Goal: Check status: Check status

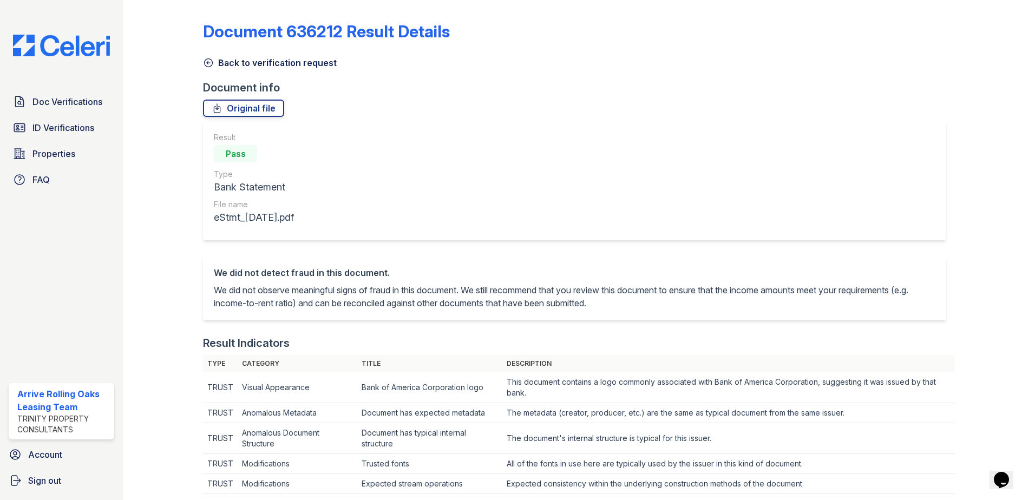
scroll to position [325, 0]
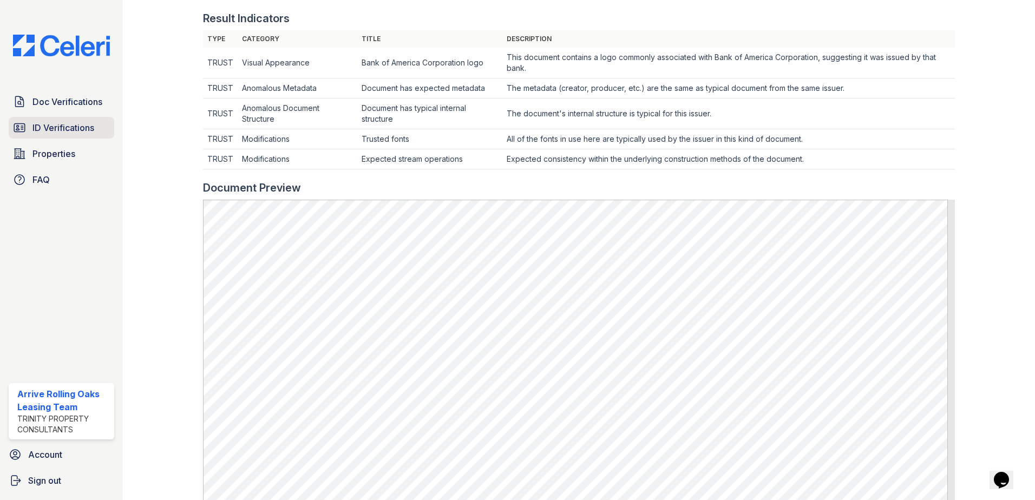
click at [52, 118] on link "ID Verifications" at bounding box center [62, 128] width 106 height 22
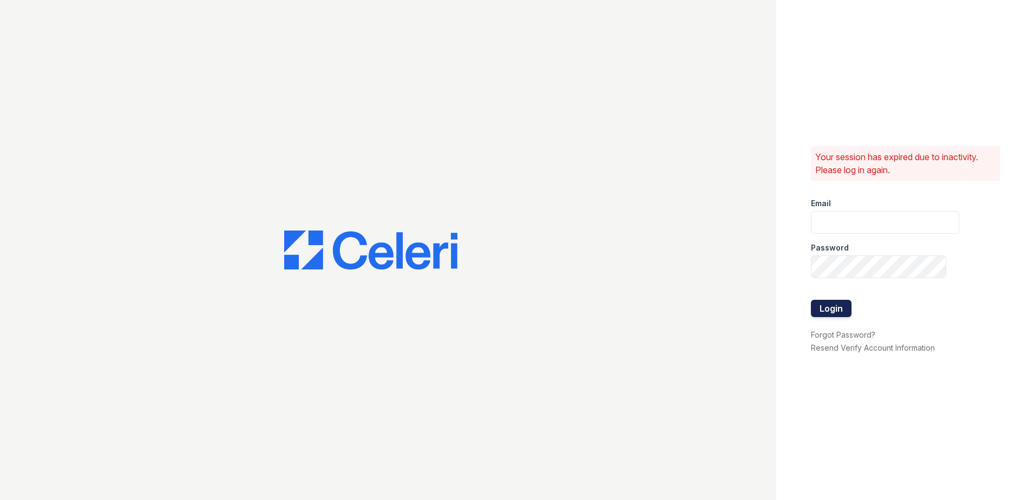
type input "arriverollingoaks@trinity-pm.com"
click at [828, 312] on button "Login" at bounding box center [831, 308] width 41 height 17
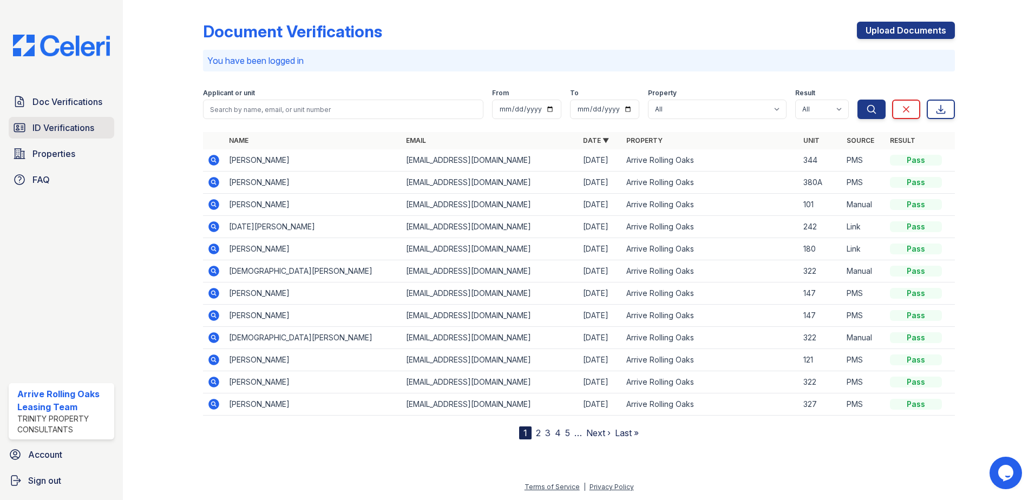
click at [81, 125] on span "ID Verifications" at bounding box center [63, 127] width 62 height 13
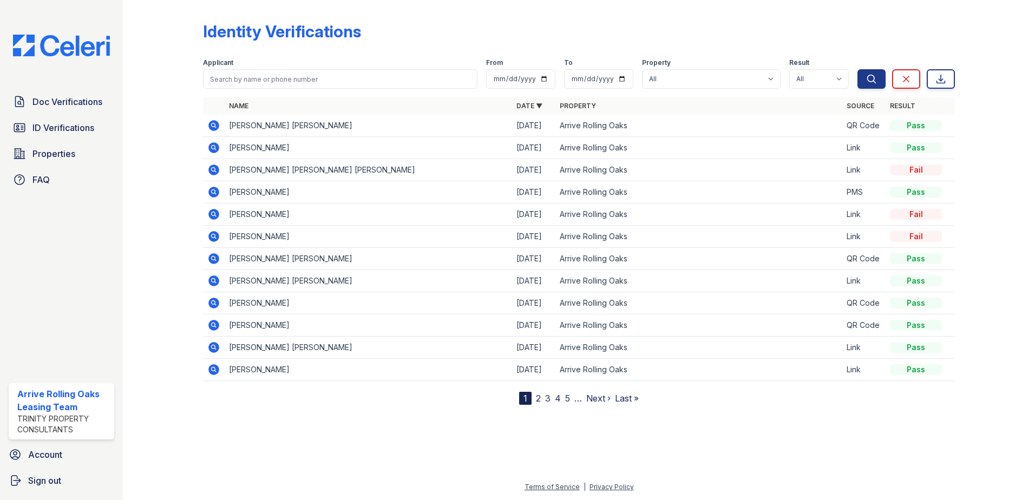
click at [223, 172] on td at bounding box center [214, 170] width 22 height 22
click at [211, 169] on icon at bounding box center [213, 169] width 13 height 13
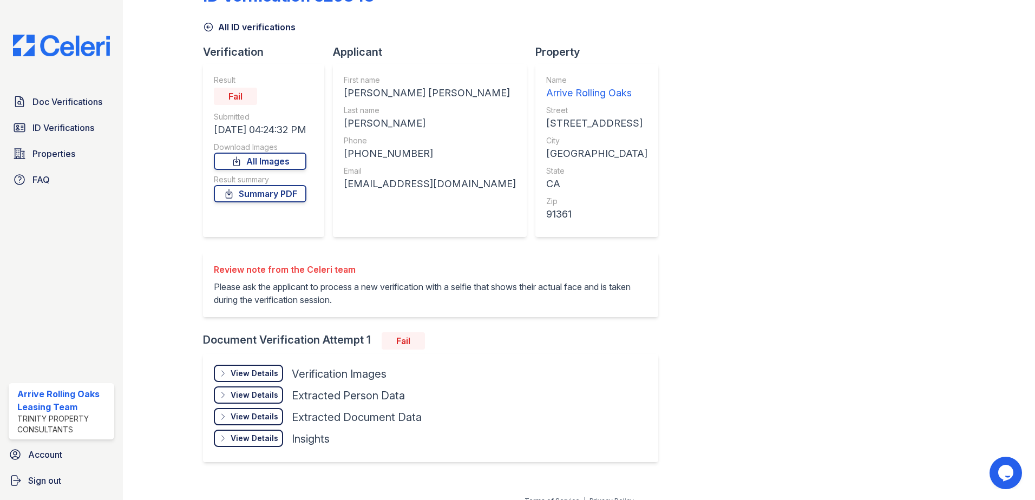
scroll to position [36, 0]
click at [253, 376] on div "View Details" at bounding box center [255, 372] width 48 height 11
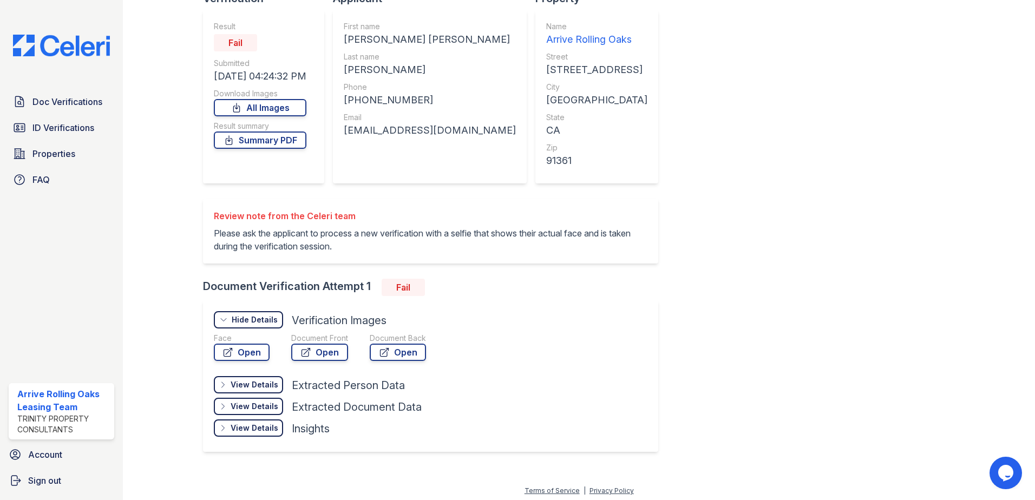
scroll to position [90, 0]
click at [335, 337] on div "Document Front" at bounding box center [319, 337] width 57 height 11
click at [328, 346] on link "Open" at bounding box center [319, 351] width 57 height 17
click at [240, 348] on link "Open" at bounding box center [242, 351] width 56 height 17
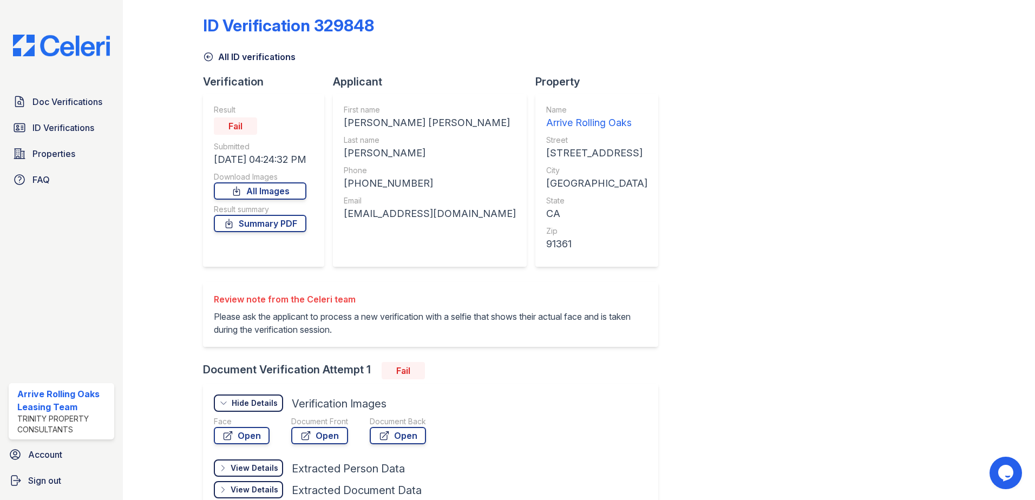
scroll to position [0, 0]
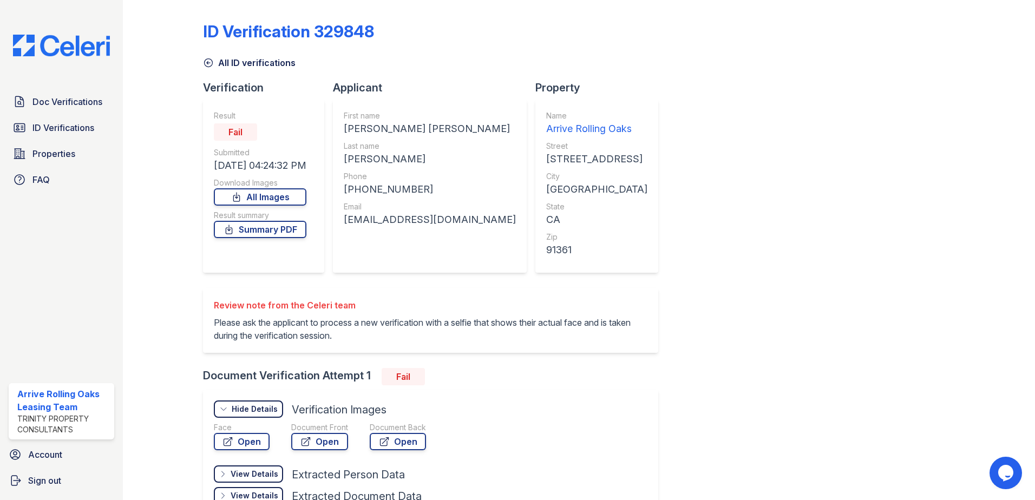
click at [206, 62] on icon at bounding box center [208, 62] width 11 height 11
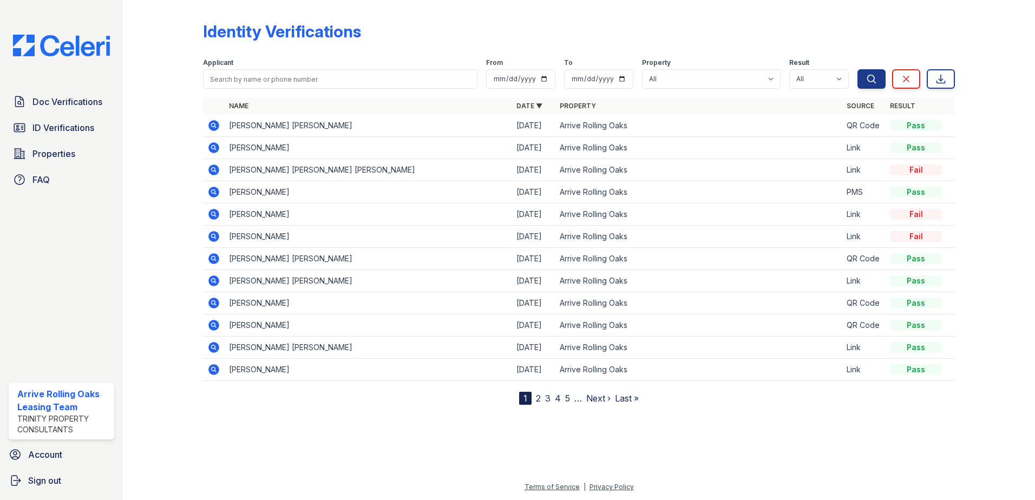
click at [215, 146] on icon at bounding box center [213, 147] width 11 height 11
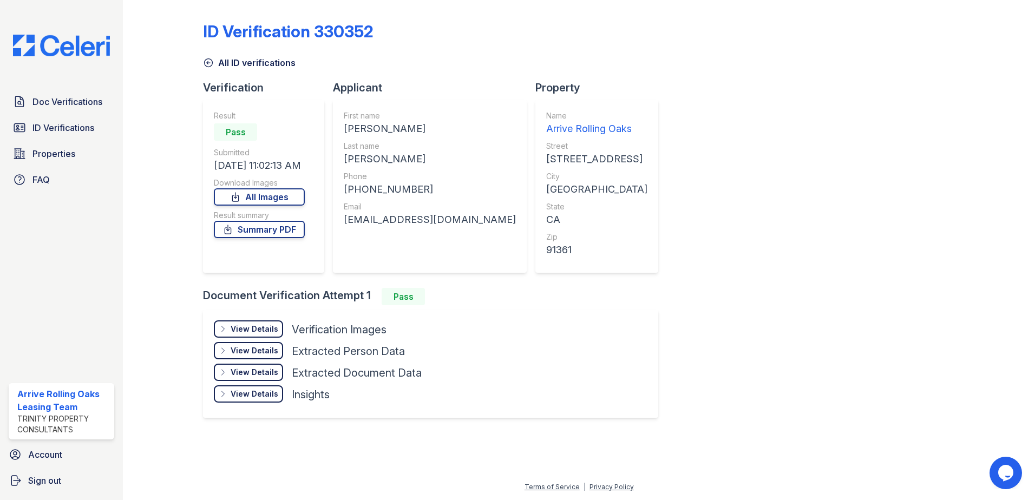
click at [206, 59] on icon at bounding box center [208, 62] width 11 height 11
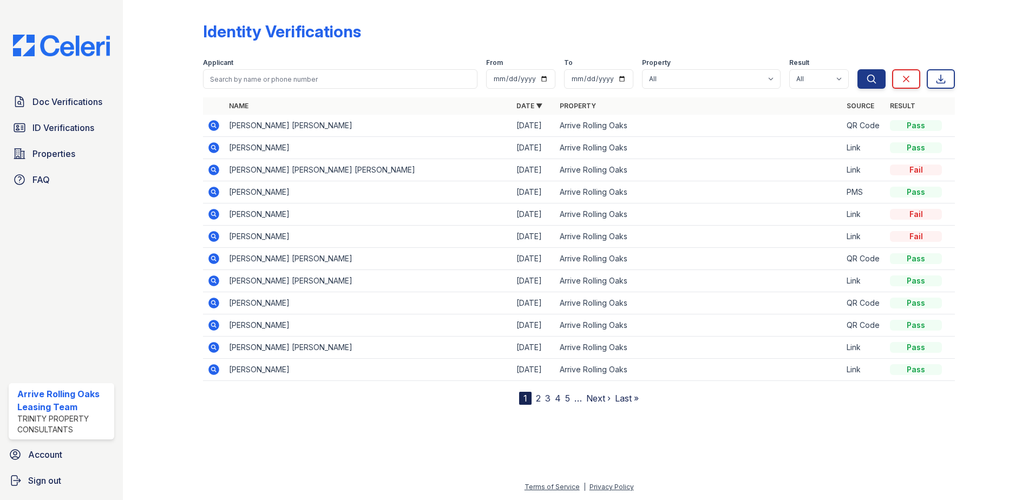
click at [214, 214] on icon at bounding box center [213, 213] width 3 height 3
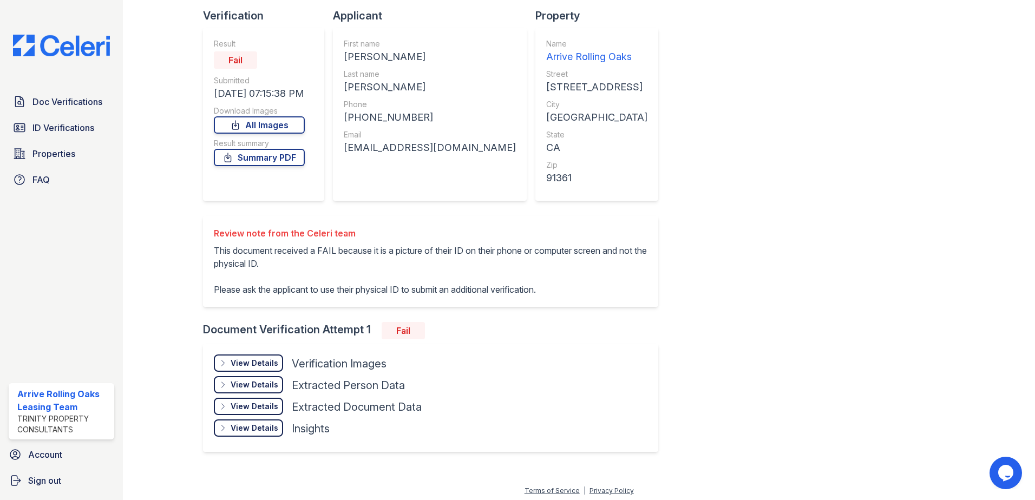
click at [245, 362] on div "View Details" at bounding box center [255, 363] width 48 height 11
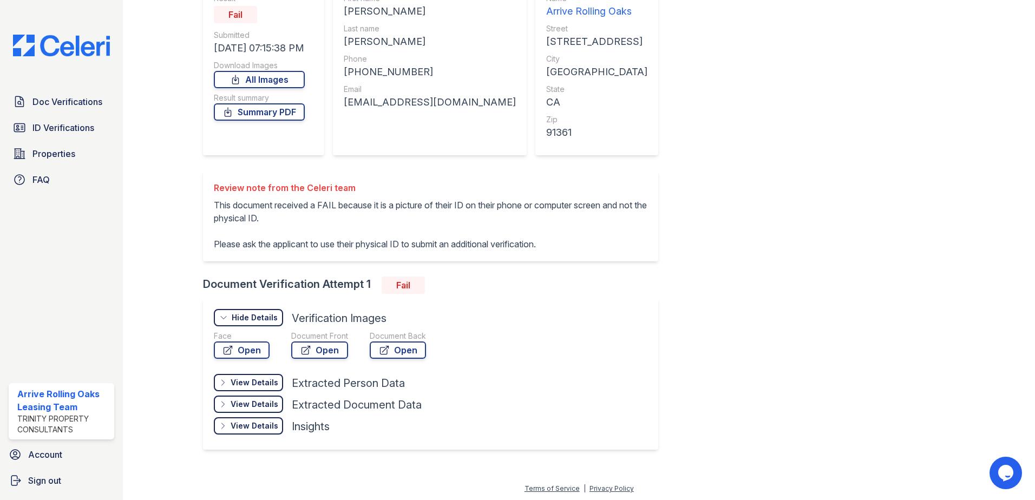
scroll to position [119, 0]
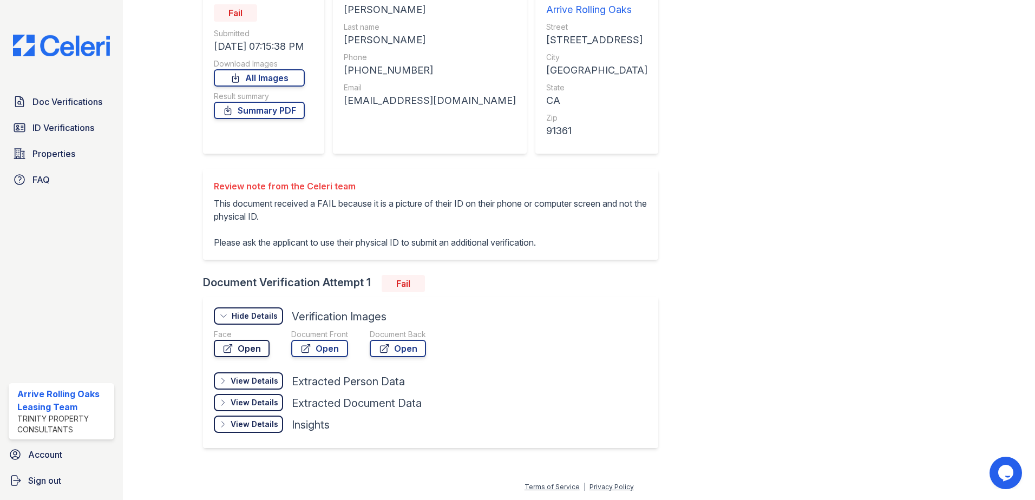
click at [256, 348] on link "Open" at bounding box center [242, 348] width 56 height 17
click at [307, 345] on icon at bounding box center [305, 348] width 11 height 11
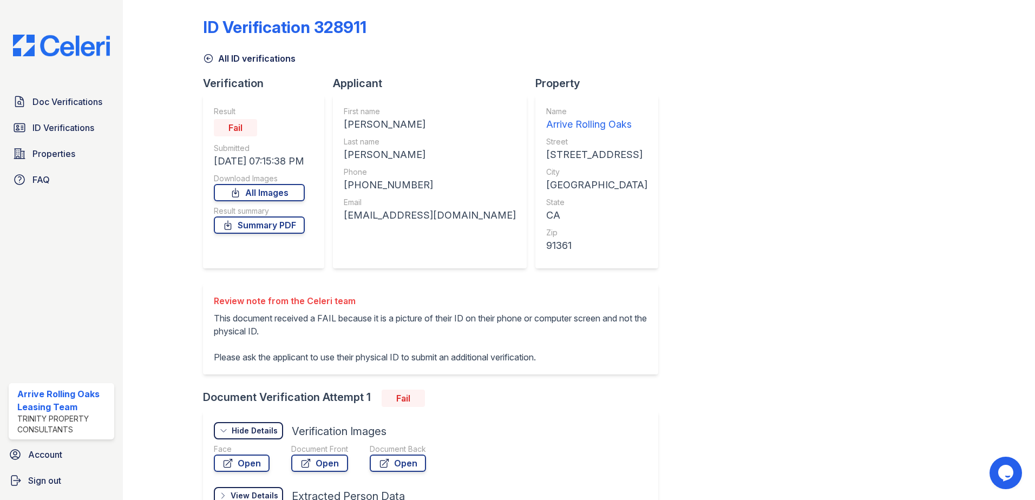
scroll to position [0, 0]
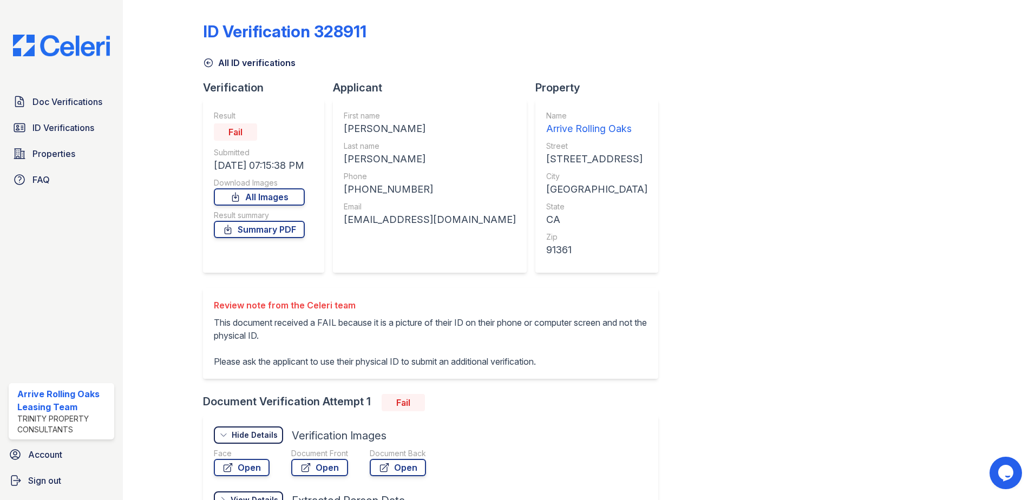
click at [212, 64] on icon at bounding box center [209, 63] width 8 height 8
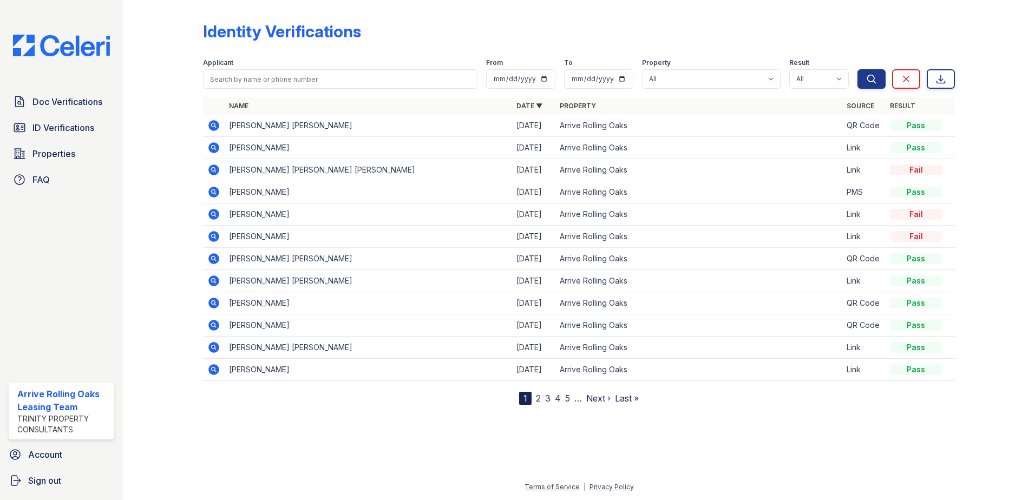
click at [215, 239] on icon at bounding box center [213, 236] width 11 height 11
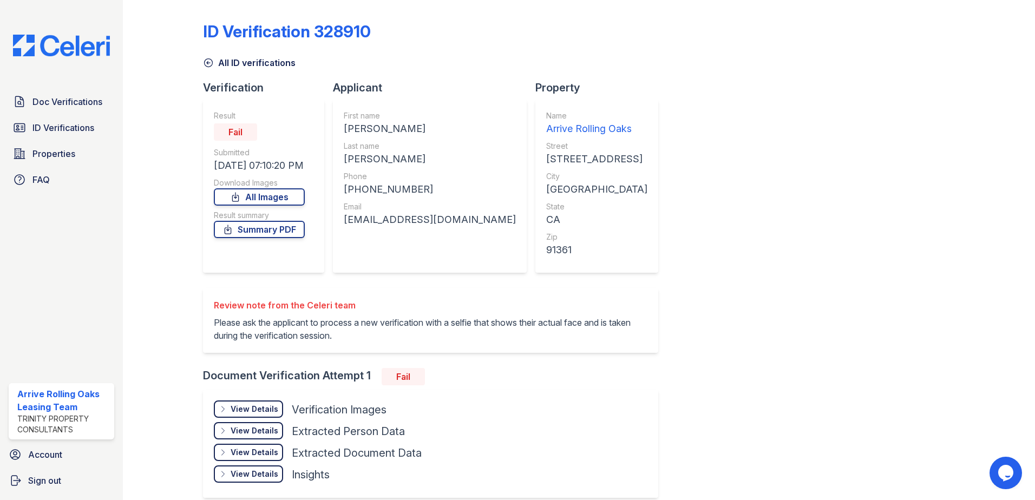
click at [233, 405] on div "View Details" at bounding box center [255, 409] width 48 height 11
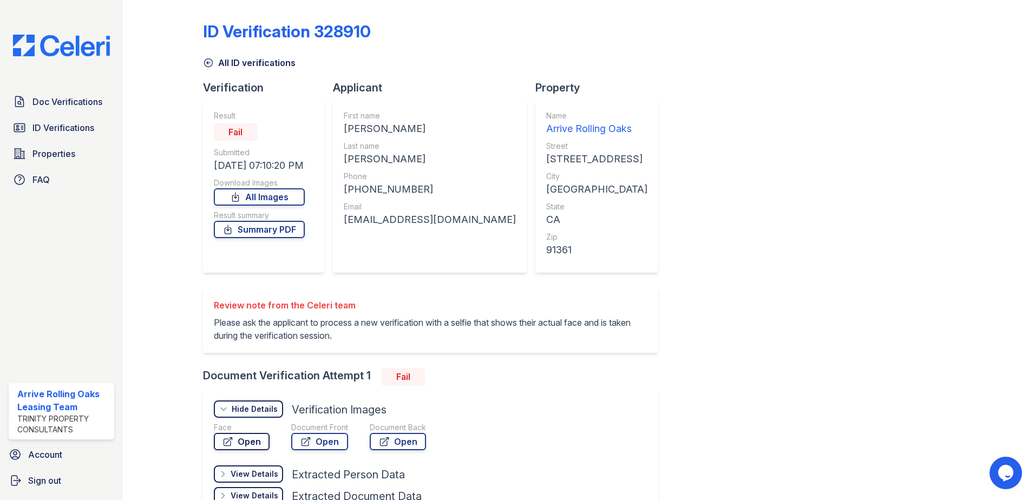
click at [229, 442] on icon at bounding box center [227, 441] width 11 height 11
click at [292, 440] on link "Open" at bounding box center [319, 441] width 57 height 17
click at [340, 443] on link "Open" at bounding box center [319, 441] width 57 height 17
click at [73, 131] on span "ID Verifications" at bounding box center [63, 127] width 62 height 13
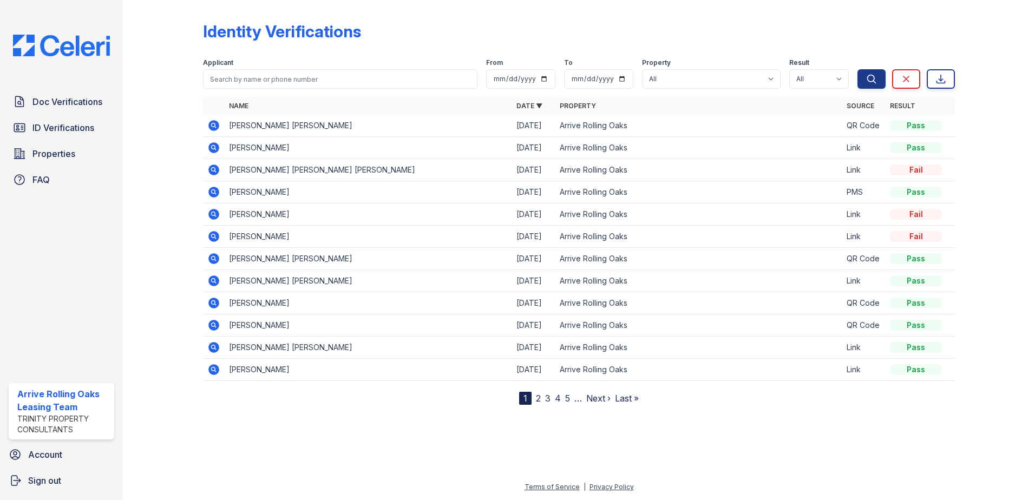
click at [211, 214] on icon at bounding box center [213, 214] width 13 height 13
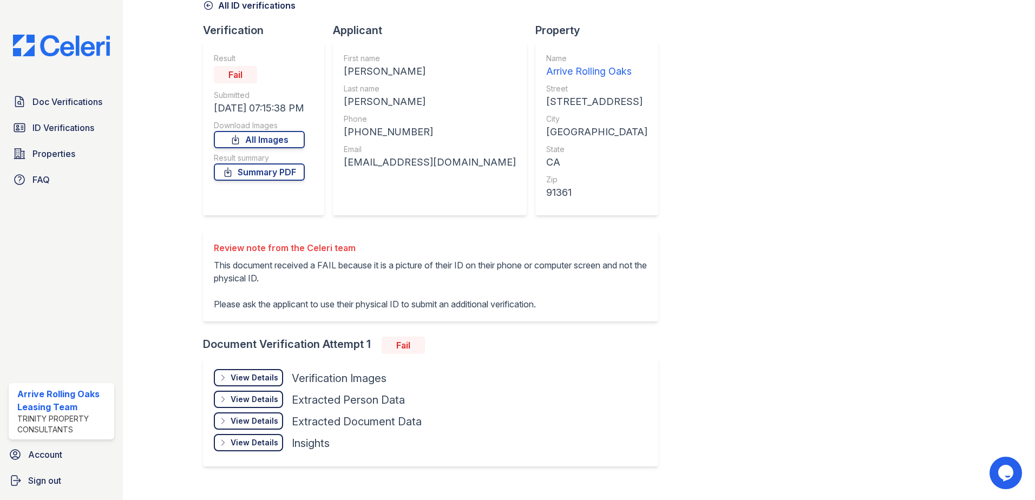
scroll to position [72, 0]
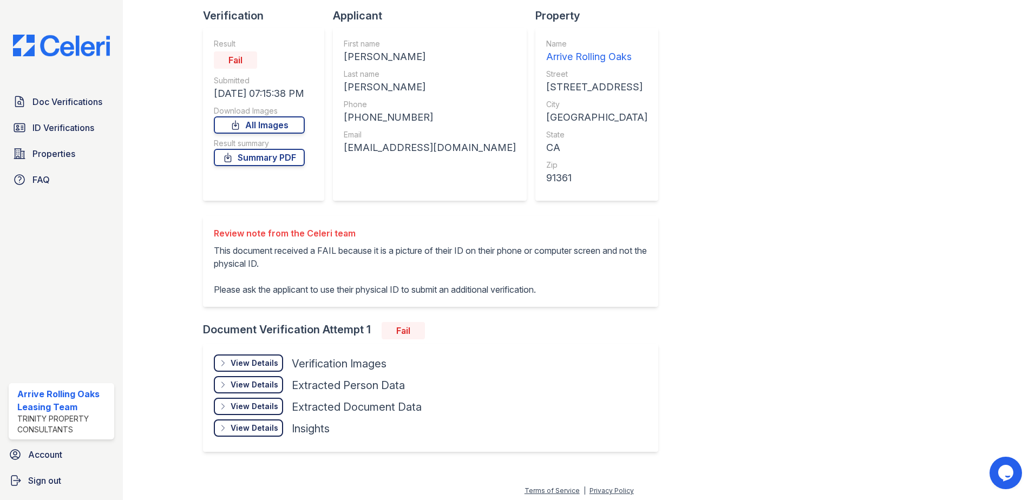
click at [263, 361] on div "View Details" at bounding box center [255, 363] width 48 height 11
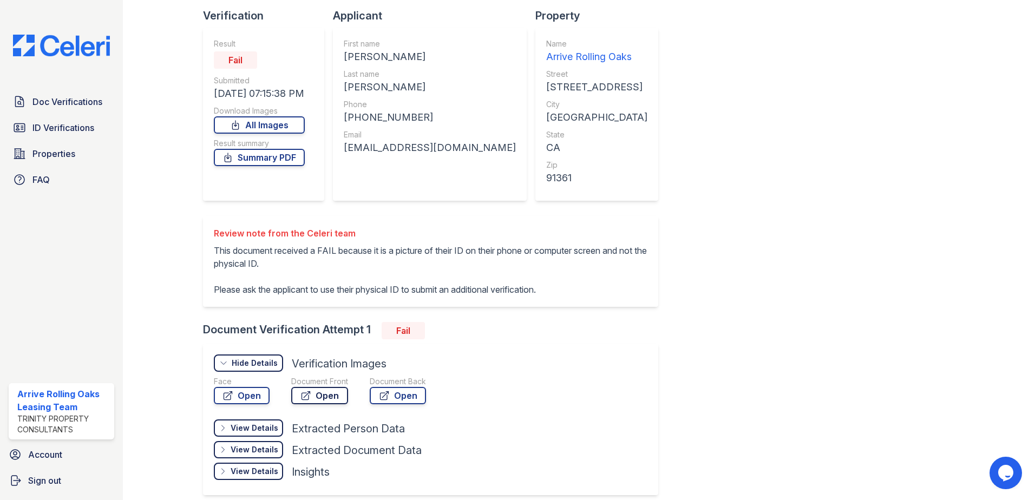
click at [322, 396] on link "Open" at bounding box center [319, 395] width 57 height 17
